Goal: Book appointment/travel/reservation

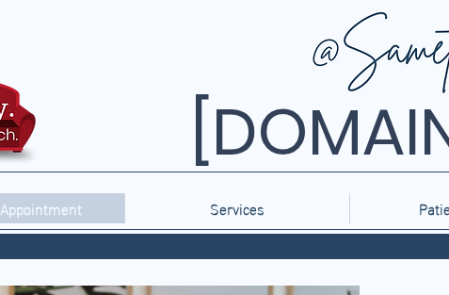
click at [69, 207] on p "Request Appointment" at bounding box center [12, 208] width 157 height 30
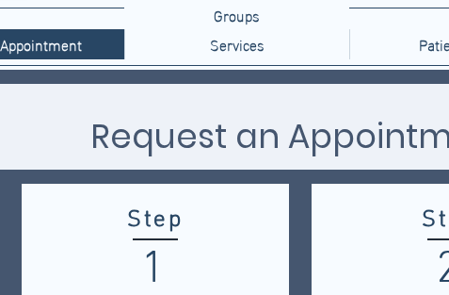
scroll to position [188, 0]
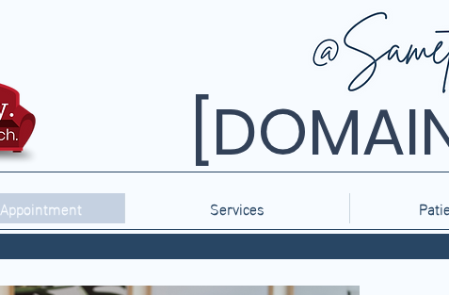
click at [70, 204] on p "Request Appointment" at bounding box center [12, 208] width 157 height 30
